Goal: Find specific page/section: Locate a particular part of the current website

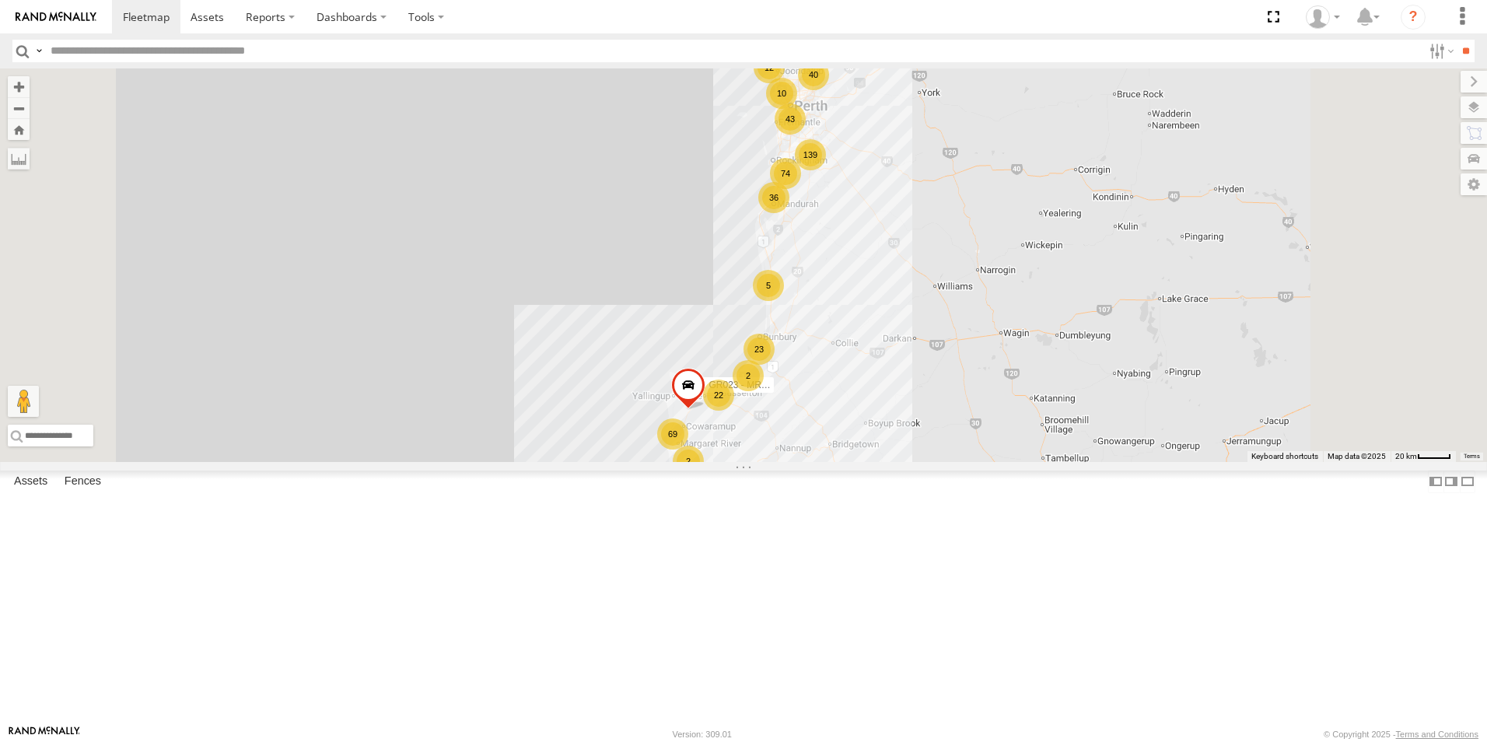
click at [97, 48] on input "text" at bounding box center [733, 51] width 1378 height 23
type input "*****"
click at [1457, 40] on input "**" at bounding box center [1466, 51] width 18 height 23
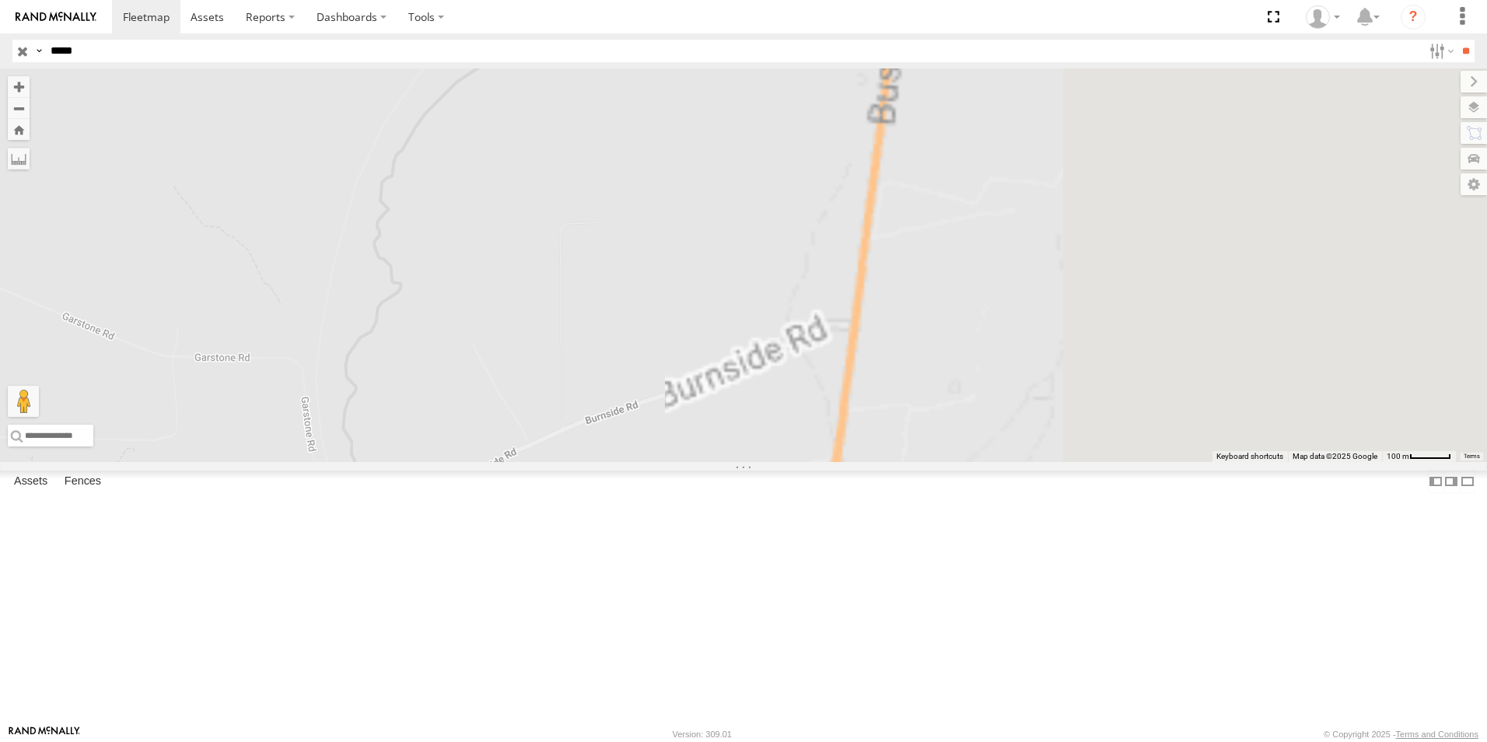
drag, startPoint x: 1025, startPoint y: 426, endPoint x: 259, endPoint y: 450, distance: 766.6
click at [259, 450] on main "To navigate the map with touch gestures double-tap and hold your finger on the …" at bounding box center [743, 396] width 1487 height 657
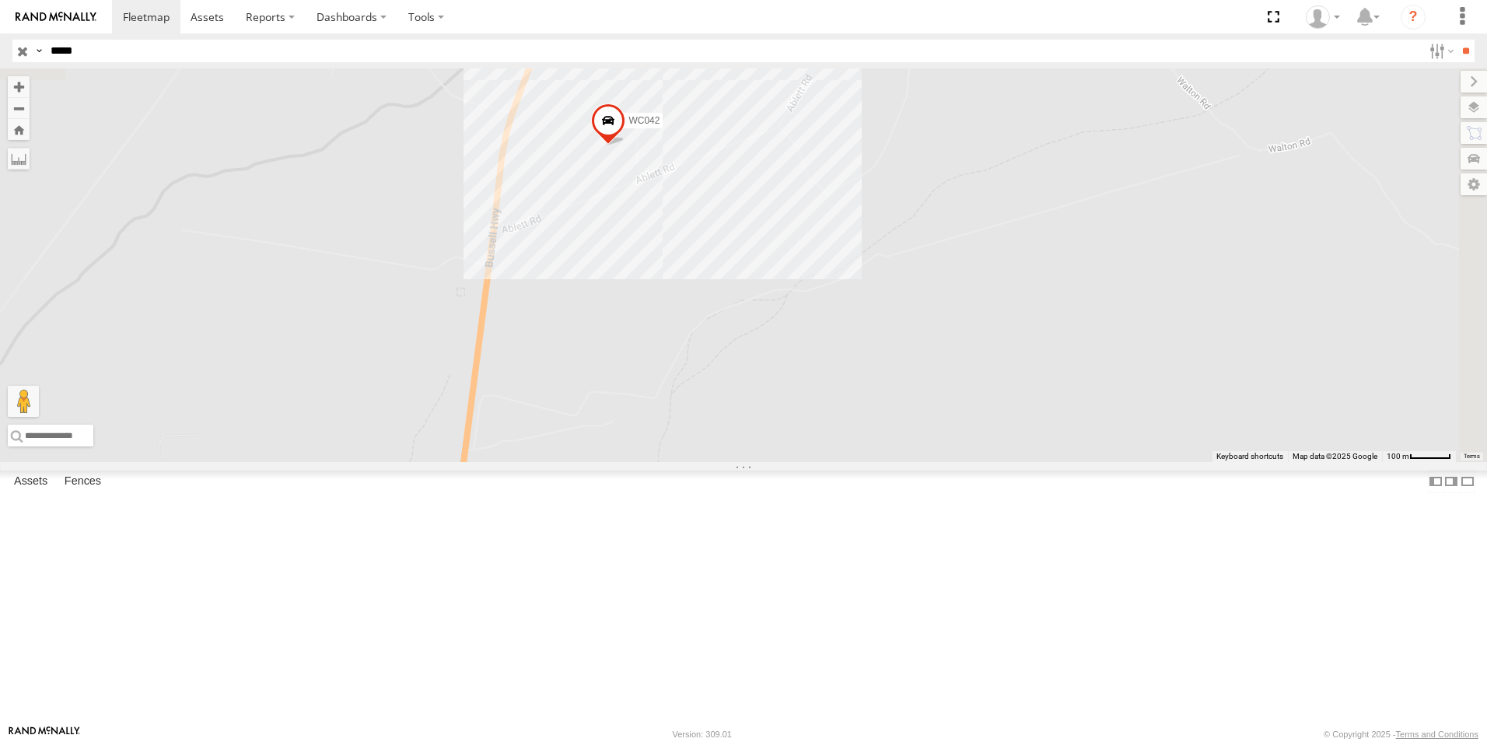
drag, startPoint x: 763, startPoint y: 434, endPoint x: 723, endPoint y: 548, distance: 121.3
click at [723, 462] on div "WC042" at bounding box center [743, 265] width 1487 height 394
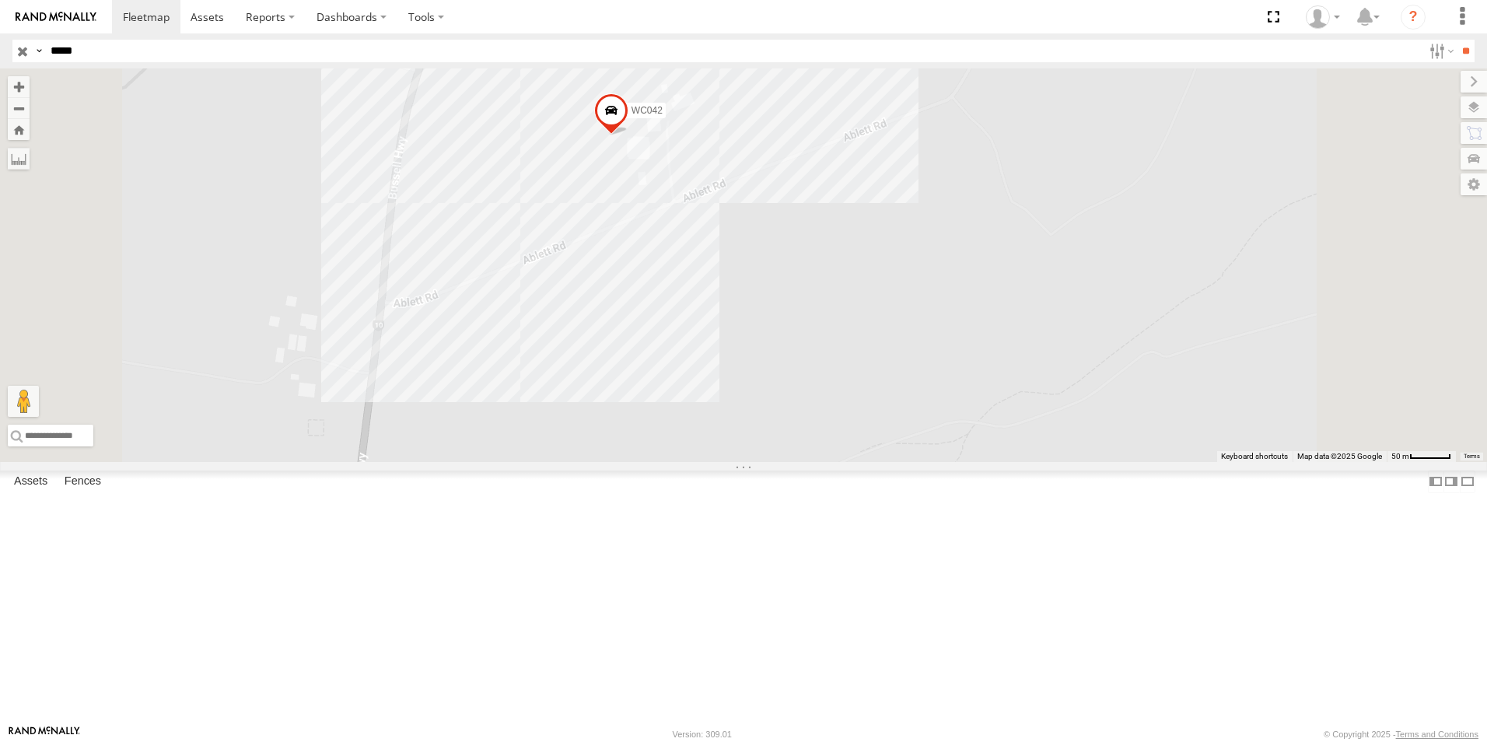
drag, startPoint x: 811, startPoint y: 355, endPoint x: 810, endPoint y: 470, distance: 115.1
click at [810, 462] on div "WC042" at bounding box center [743, 265] width 1487 height 394
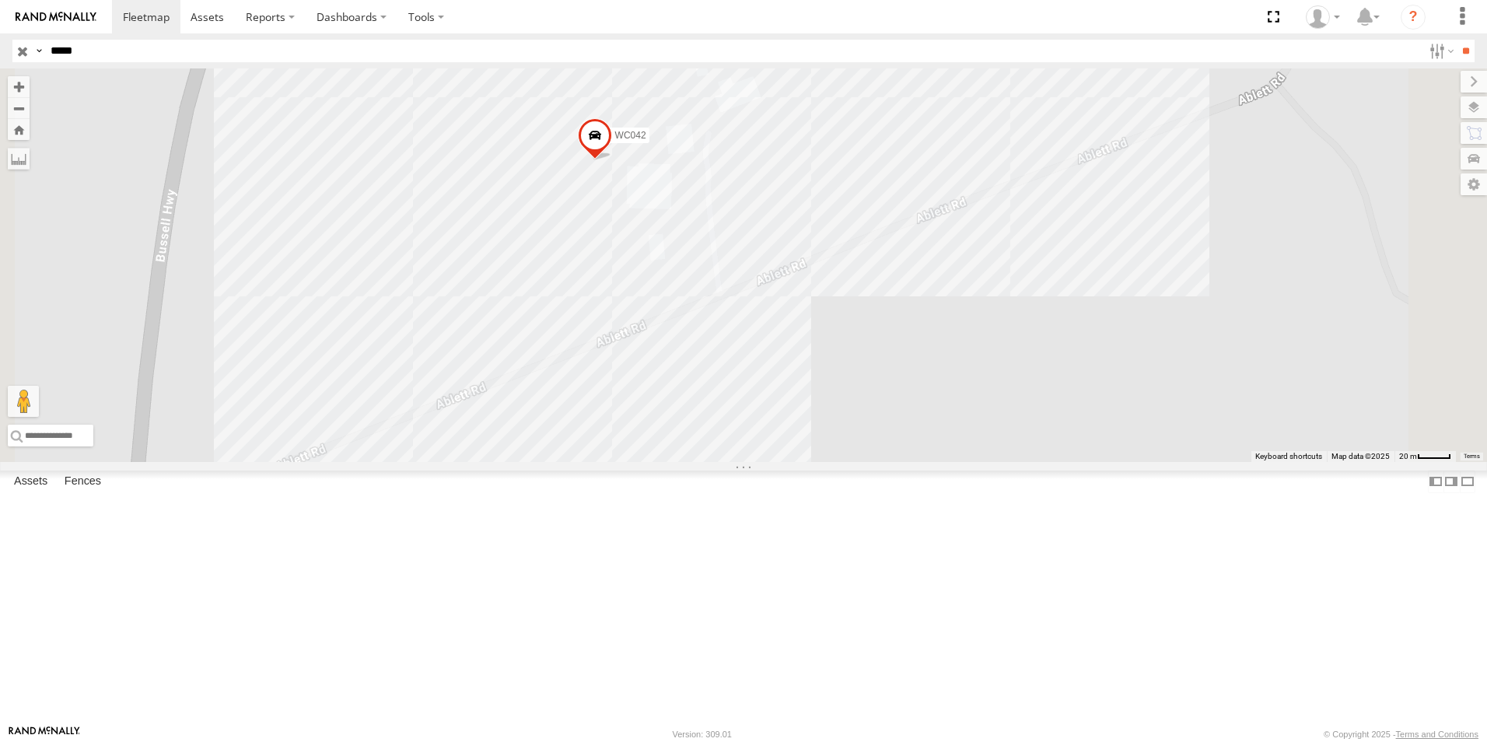
drag, startPoint x: 814, startPoint y: 276, endPoint x: 835, endPoint y: 369, distance: 95.5
click at [835, 369] on div "WC042" at bounding box center [743, 265] width 1487 height 394
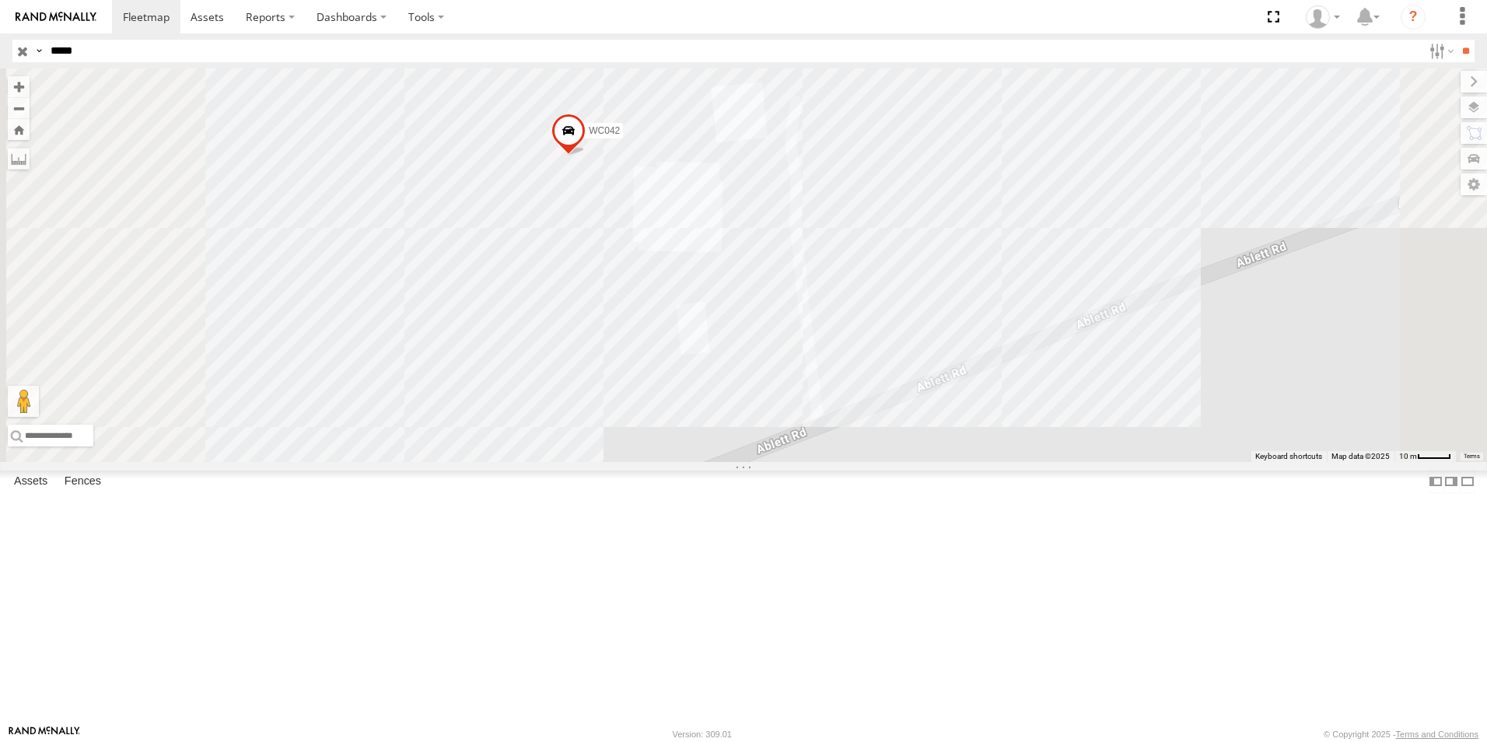
drag, startPoint x: 821, startPoint y: 379, endPoint x: 830, endPoint y: 416, distance: 38.3
click at [830, 416] on div "WC042" at bounding box center [743, 265] width 1487 height 394
